Goal: Transaction & Acquisition: Purchase product/service

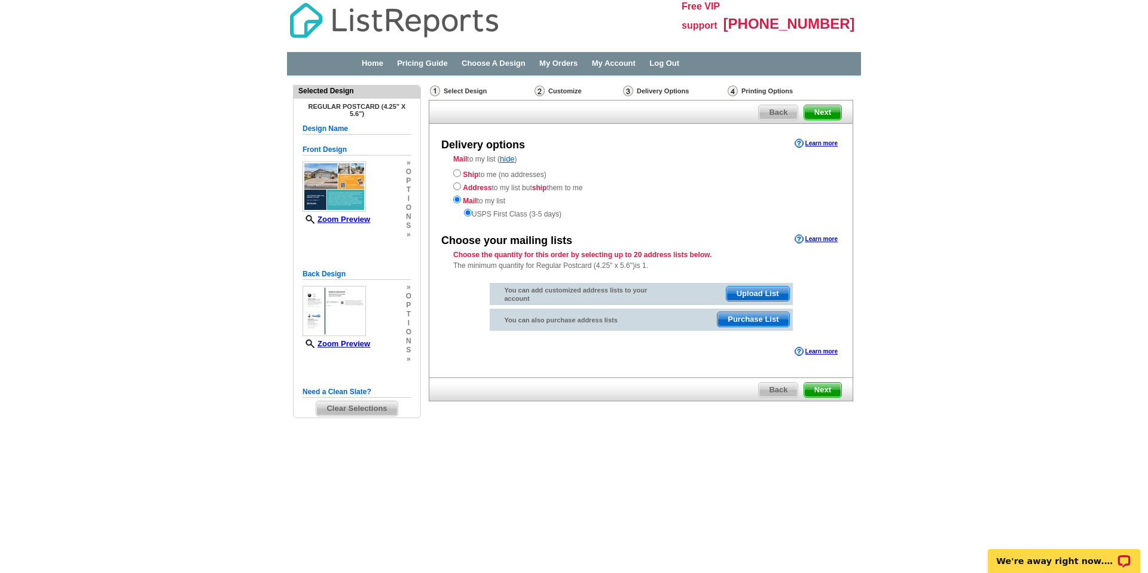
click at [821, 390] on span "Next" at bounding box center [822, 390] width 37 height 14
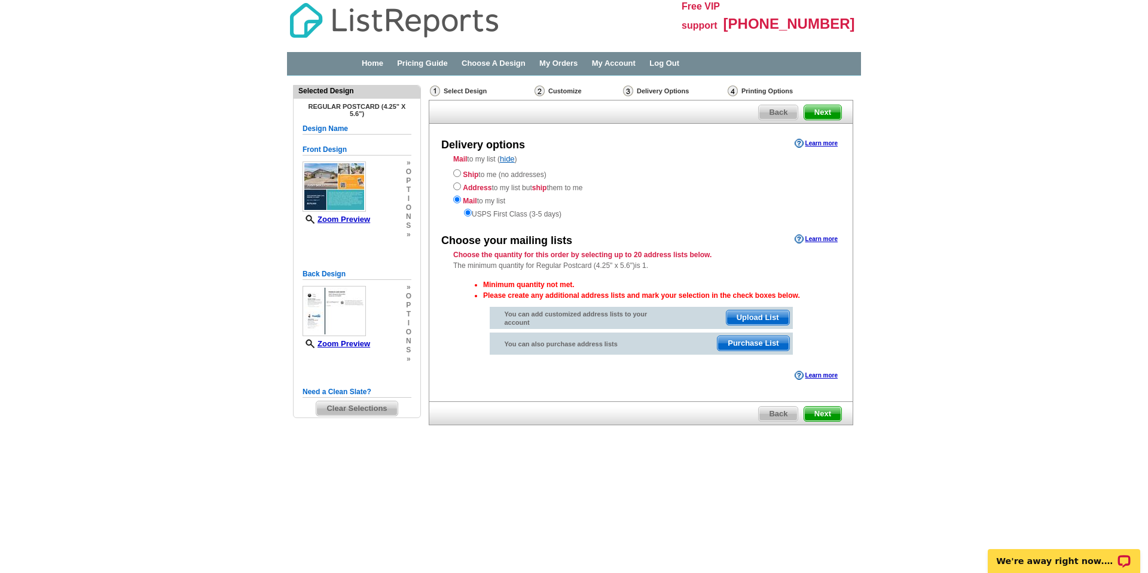
click at [827, 413] on span "Next" at bounding box center [822, 414] width 37 height 14
click at [829, 116] on span "Next" at bounding box center [822, 112] width 37 height 14
click at [759, 341] on span "Purchase List" at bounding box center [752, 343] width 71 height 14
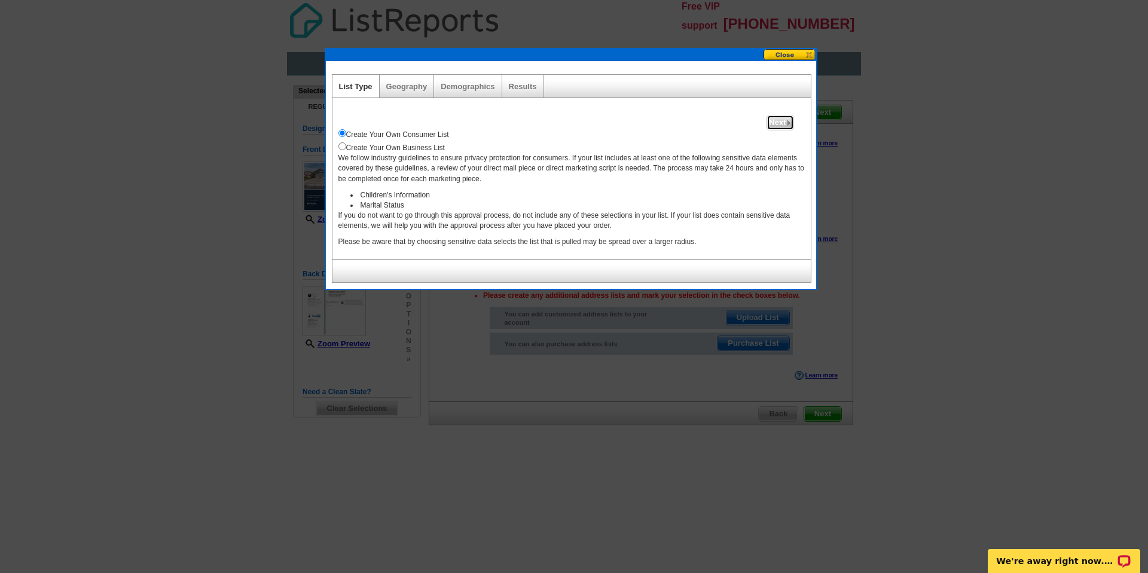
click at [782, 126] on span "Next" at bounding box center [780, 122] width 26 height 14
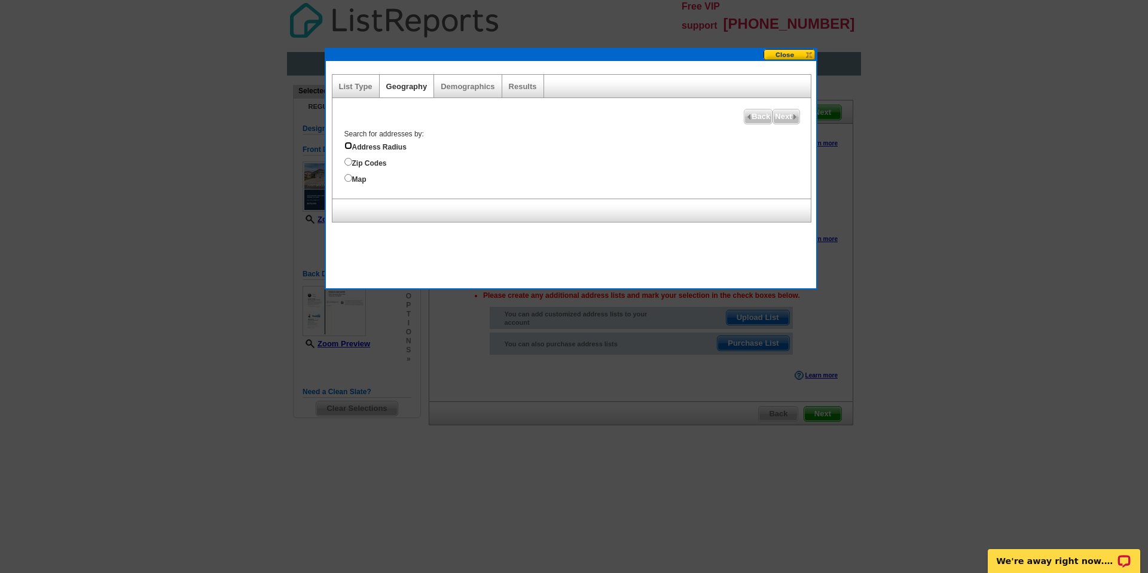
click at [347, 146] on input "Address Radius" at bounding box center [348, 146] width 8 height 8
radio input "true"
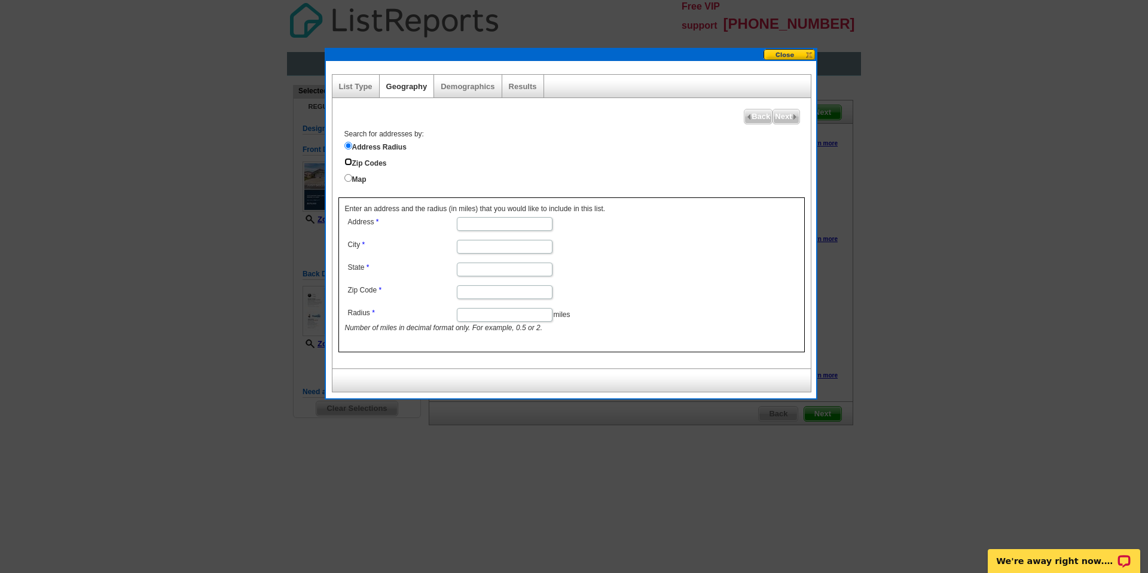
click at [349, 159] on input "Zip Codes" at bounding box center [348, 162] width 8 height 8
radio input "true"
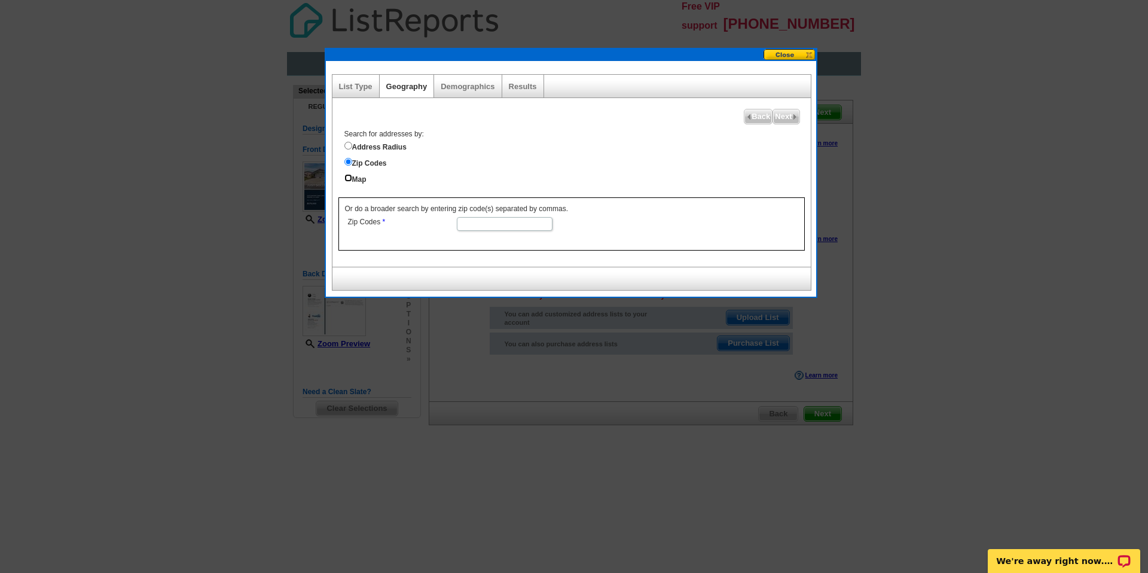
click at [349, 179] on input "Map" at bounding box center [348, 178] width 8 height 8
radio input "true"
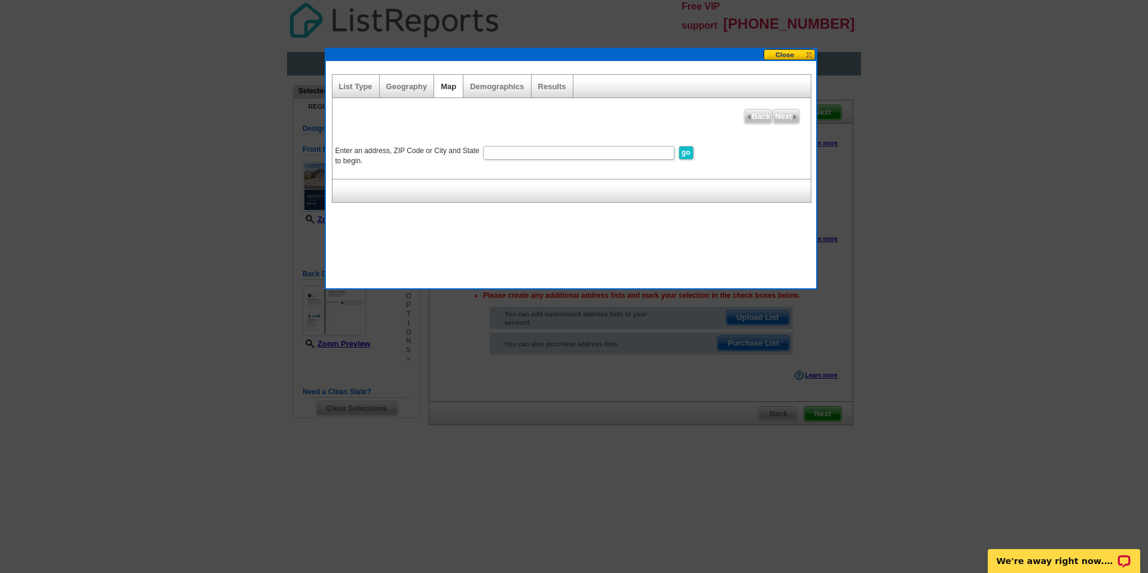
click at [545, 154] on input "Enter an address, ZIP Code or City and State to begin." at bounding box center [578, 153] width 191 height 14
type input "23470 badger creek ln menifee"
click at [679, 146] on input "go" at bounding box center [686, 153] width 15 height 14
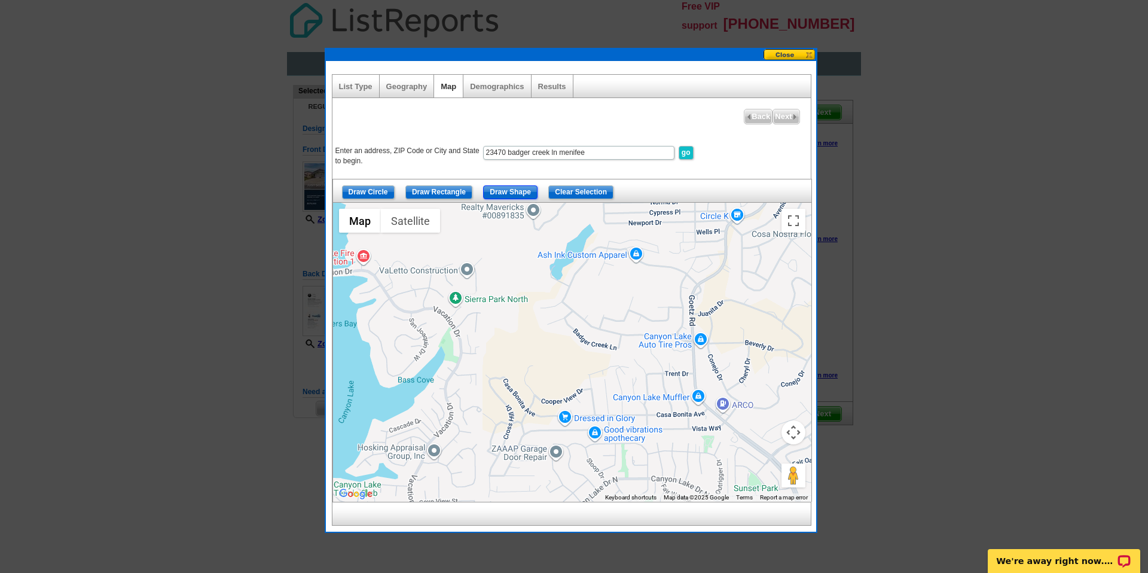
click at [512, 191] on input "Draw Shape" at bounding box center [510, 192] width 54 height 14
click at [496, 234] on div at bounding box center [572, 352] width 478 height 299
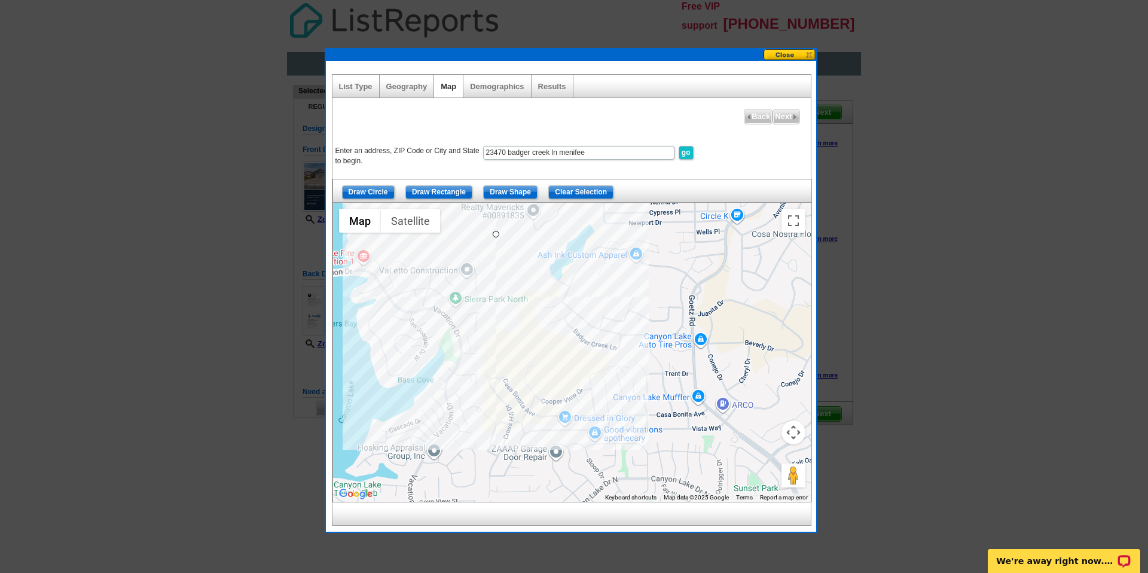
click at [518, 363] on div at bounding box center [572, 352] width 478 height 299
click at [591, 416] on div at bounding box center [572, 352] width 478 height 299
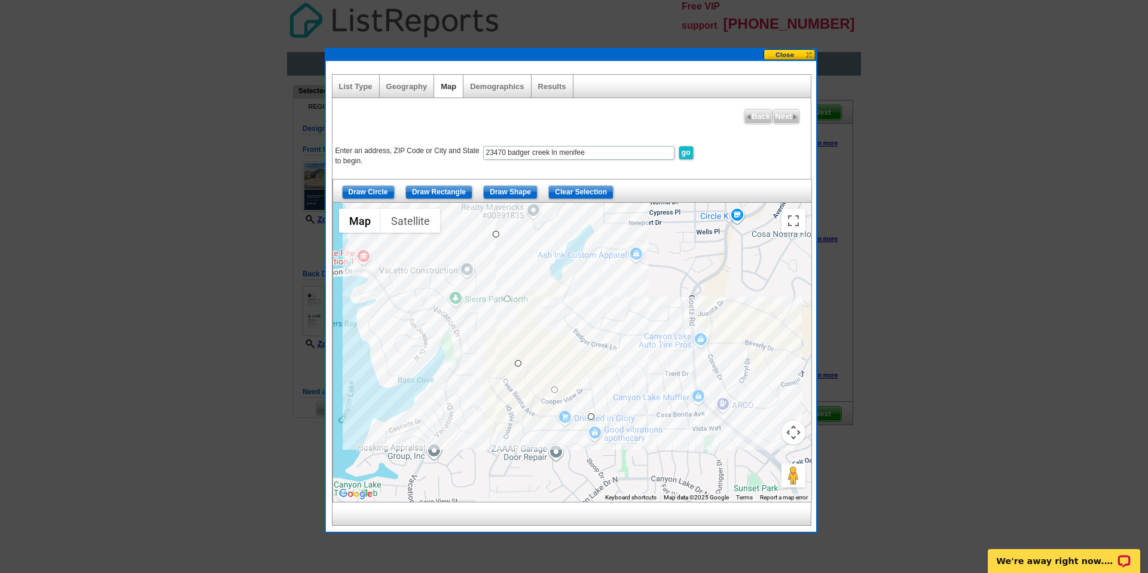
click at [761, 437] on div at bounding box center [572, 352] width 478 height 299
click at [805, 322] on div at bounding box center [572, 352] width 478 height 299
click at [778, 204] on div at bounding box center [572, 352] width 478 height 299
click at [493, 233] on div at bounding box center [572, 352] width 478 height 299
click at [784, 114] on span "Next" at bounding box center [786, 116] width 26 height 14
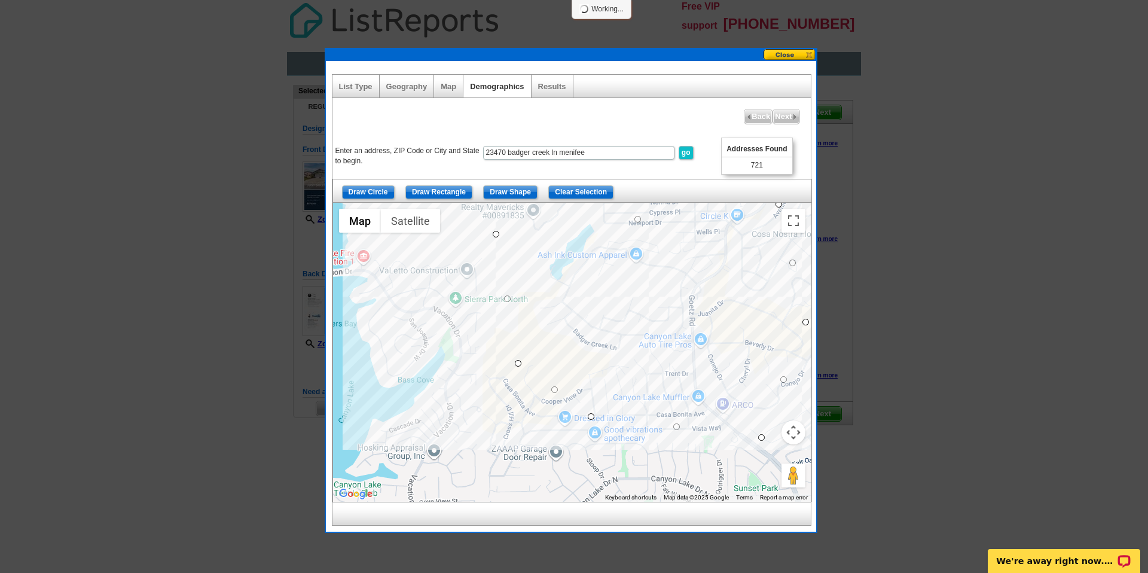
select select
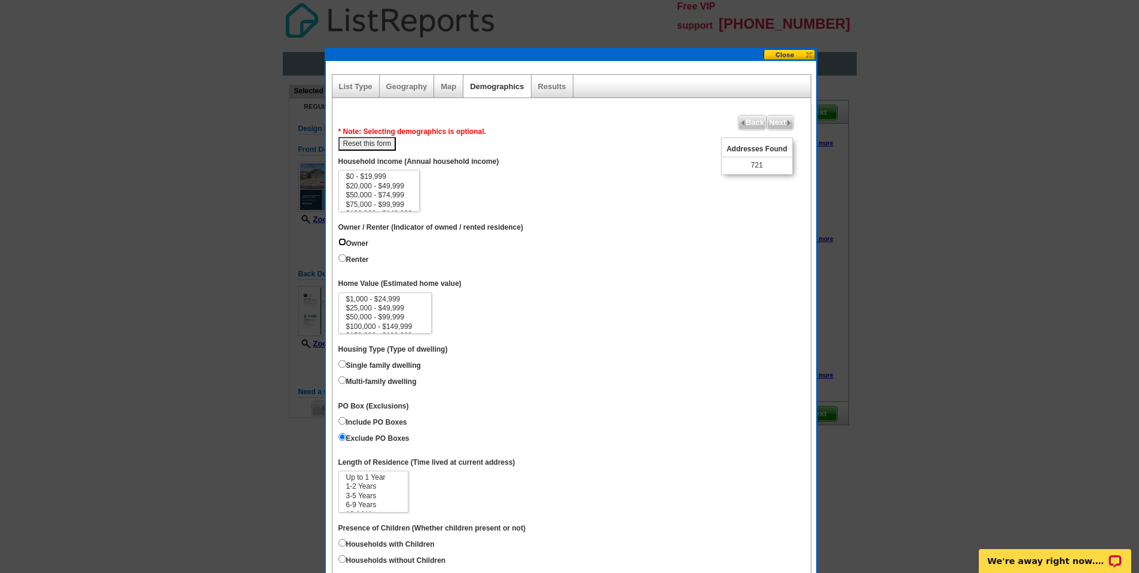
click at [344, 243] on input "Owner" at bounding box center [342, 242] width 8 height 8
radio input "true"
select select "500000-999999"
click at [389, 312] on option "$500,000 - $999,999" at bounding box center [385, 312] width 81 height 9
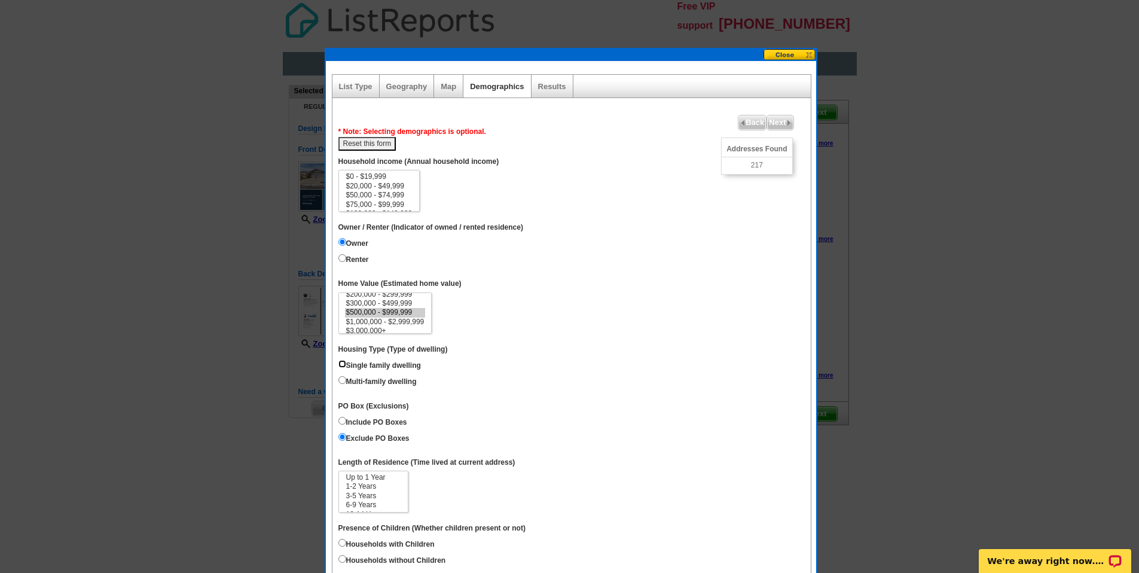
click at [342, 364] on input "Single family dwelling" at bounding box center [342, 364] width 8 height 8
radio input "true"
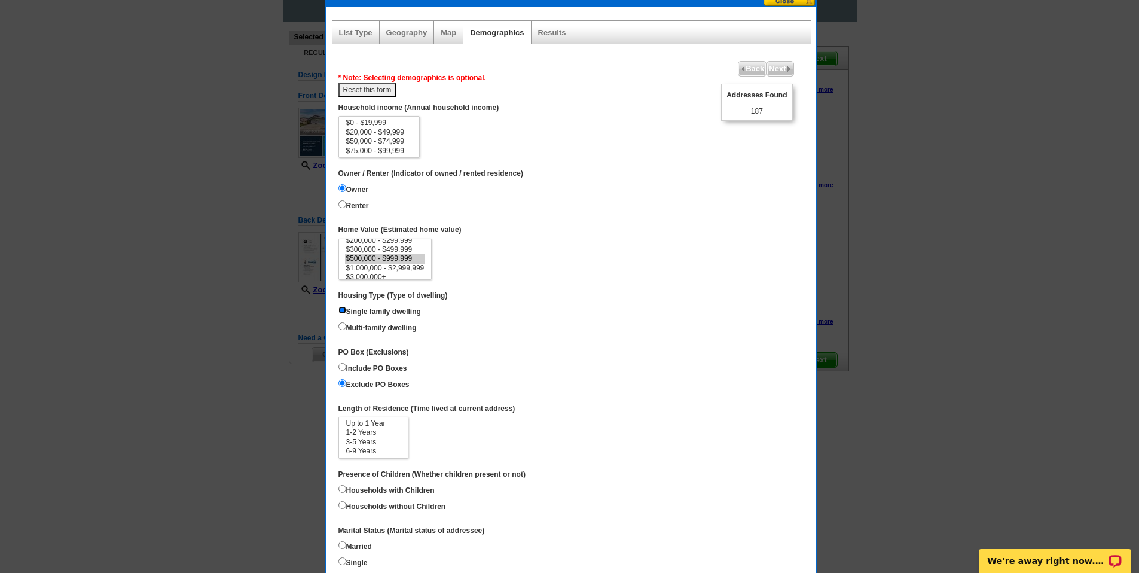
scroll to position [312, 0]
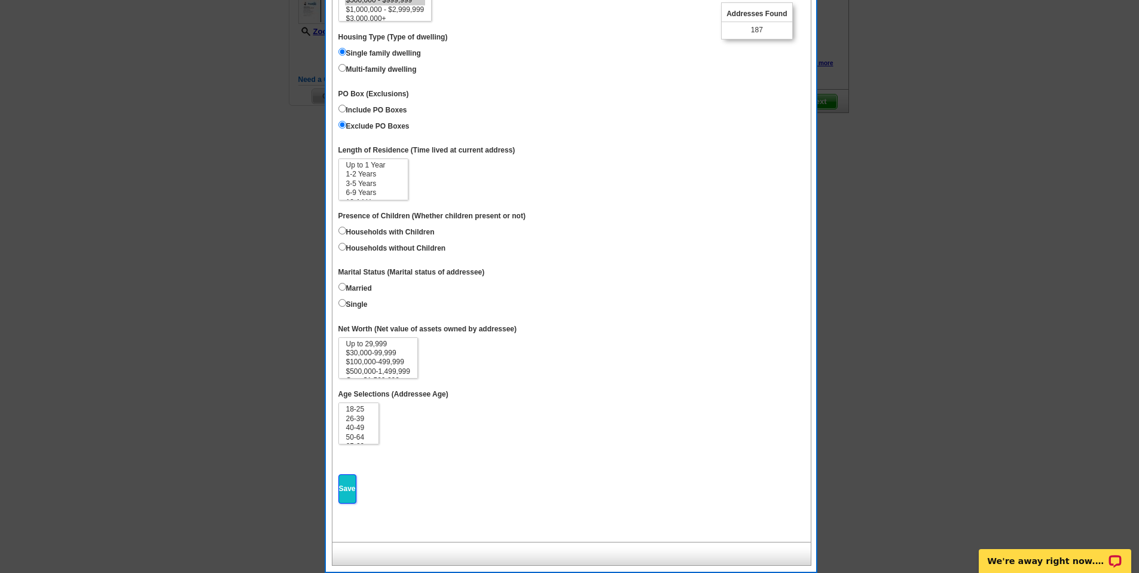
click at [353, 486] on input "Save" at bounding box center [347, 488] width 18 height 29
select select
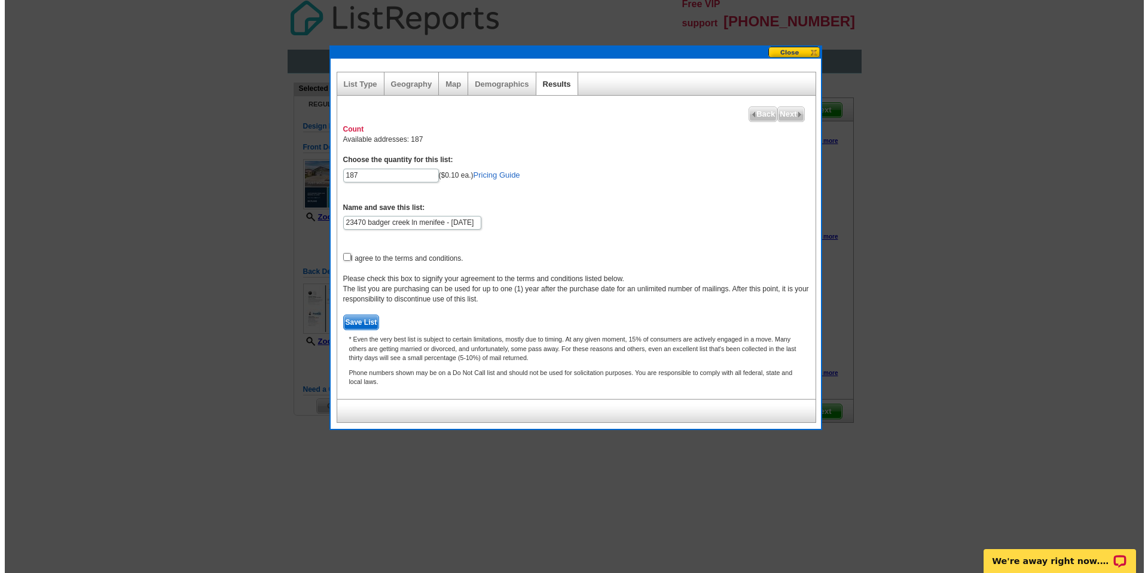
scroll to position [0, 0]
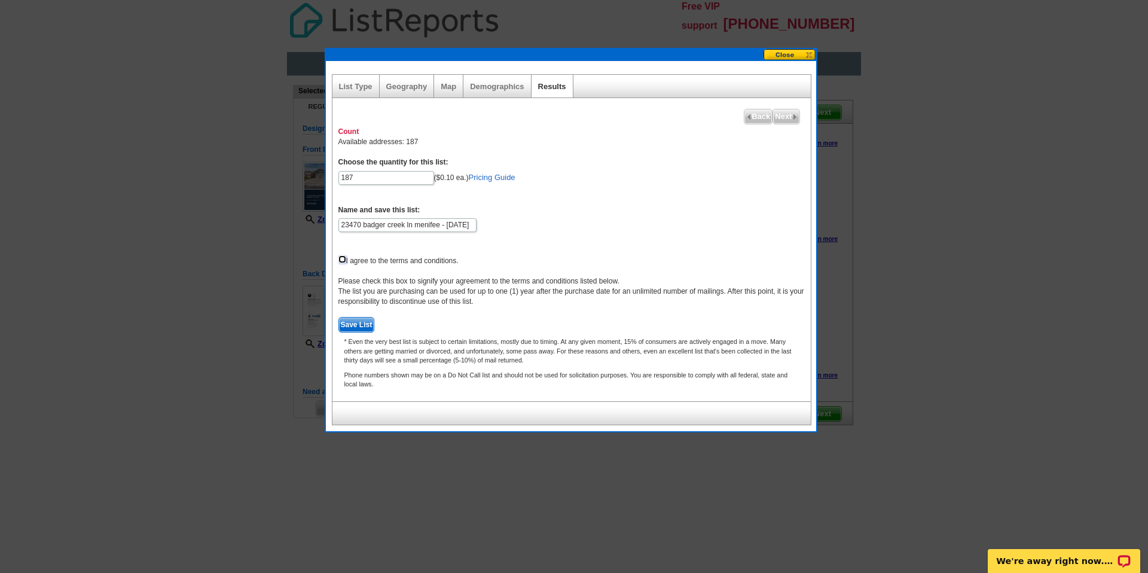
click at [343, 259] on input "checkbox" at bounding box center [342, 259] width 8 height 8
checkbox input "true"
click at [784, 120] on span "Next" at bounding box center [786, 116] width 26 height 14
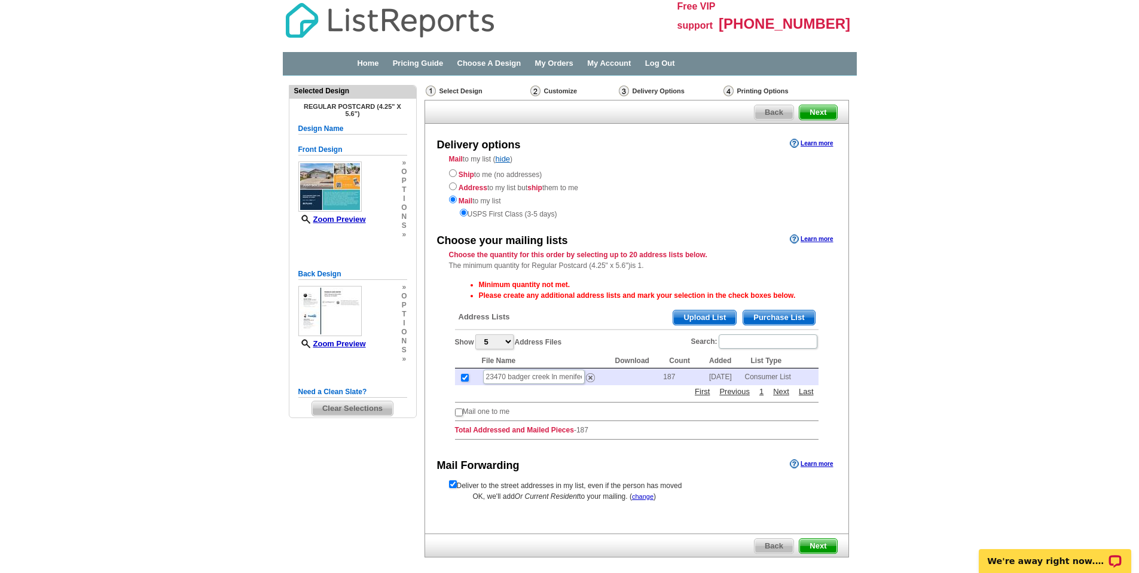
click at [820, 545] on span "Next" at bounding box center [817, 546] width 37 height 14
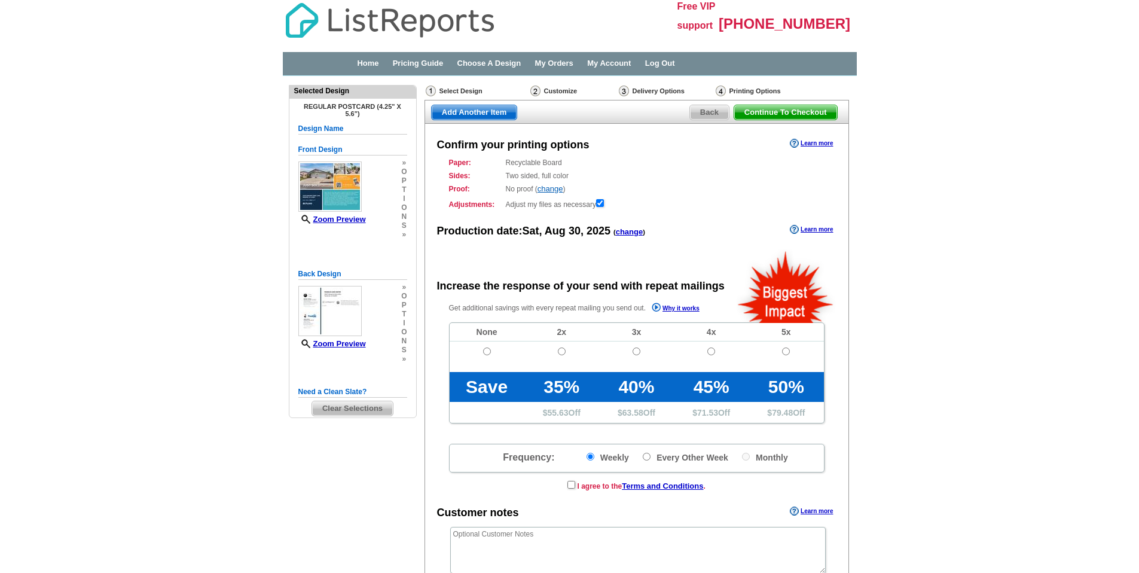
radio input "false"
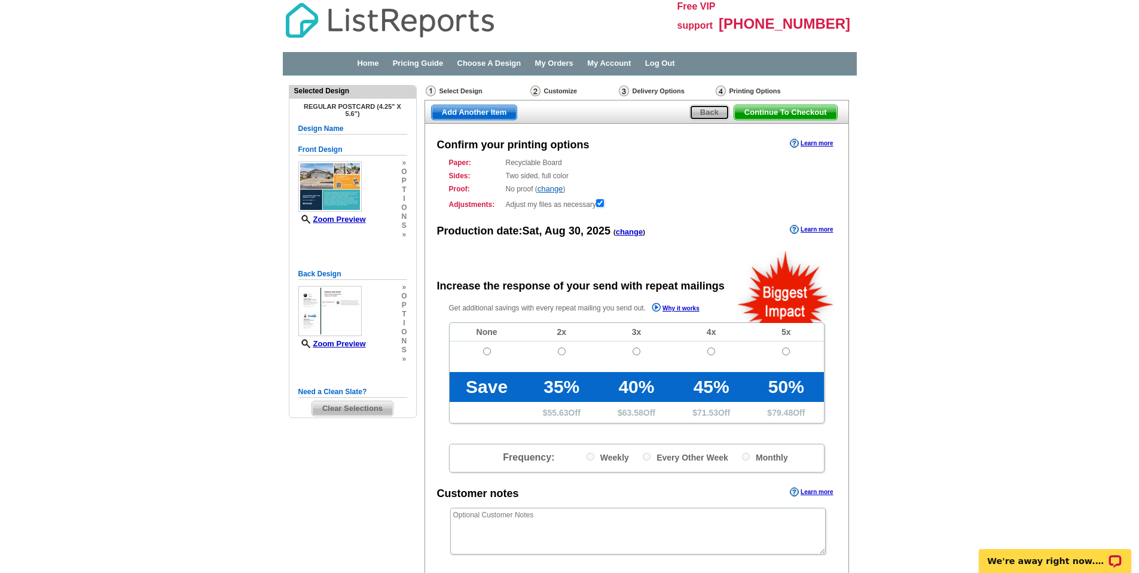
click at [703, 114] on span "Back" at bounding box center [709, 112] width 39 height 14
